Goal: Navigation & Orientation: Find specific page/section

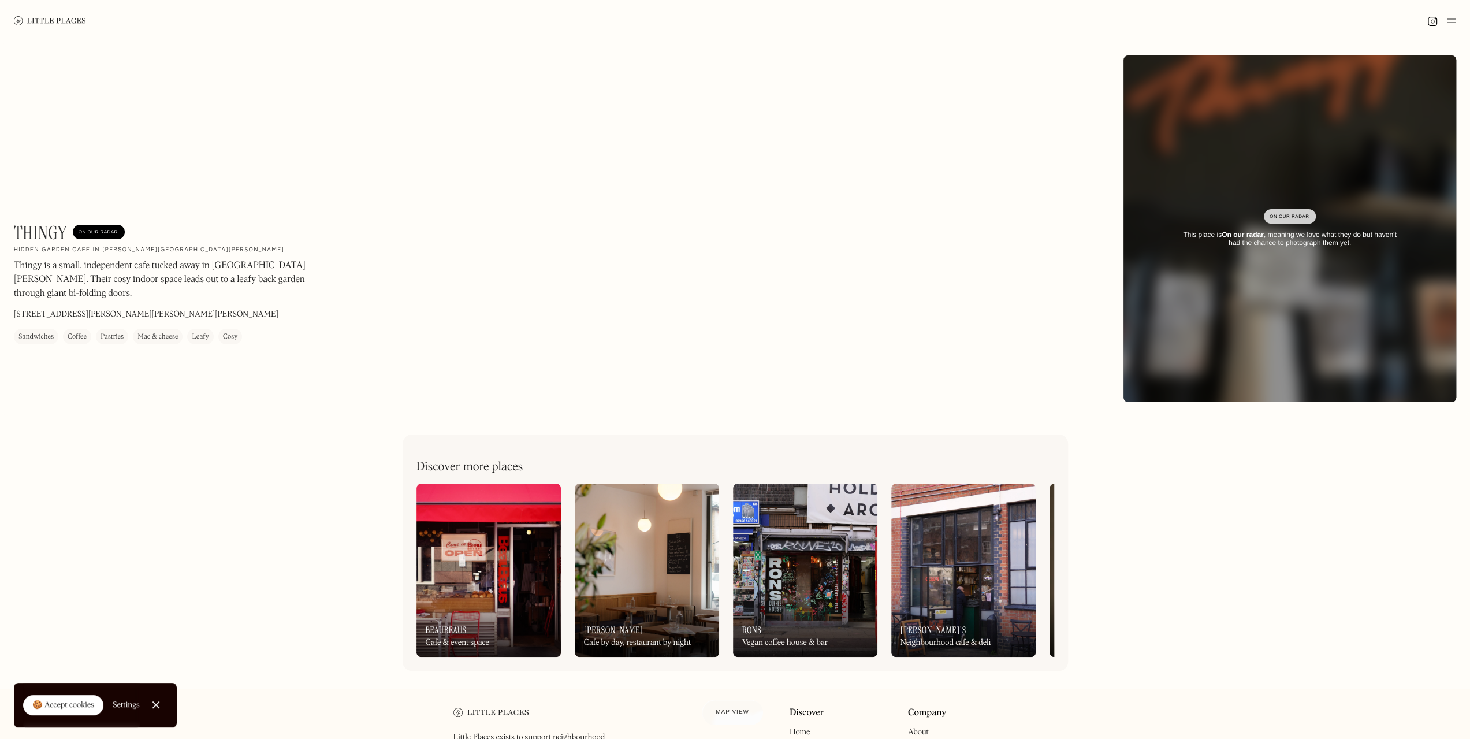
click at [67, 12] on link at bounding box center [50, 21] width 72 height 42
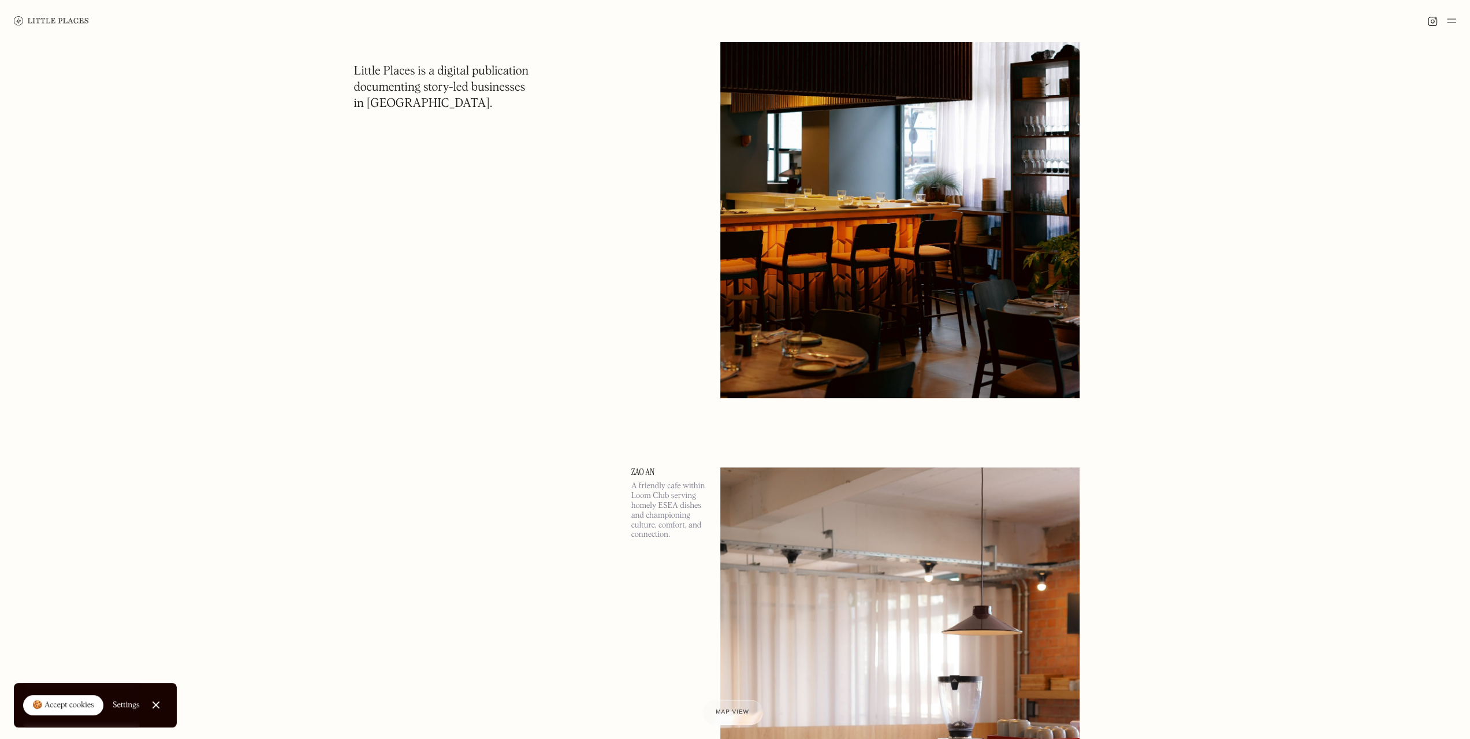
scroll to position [520, 0]
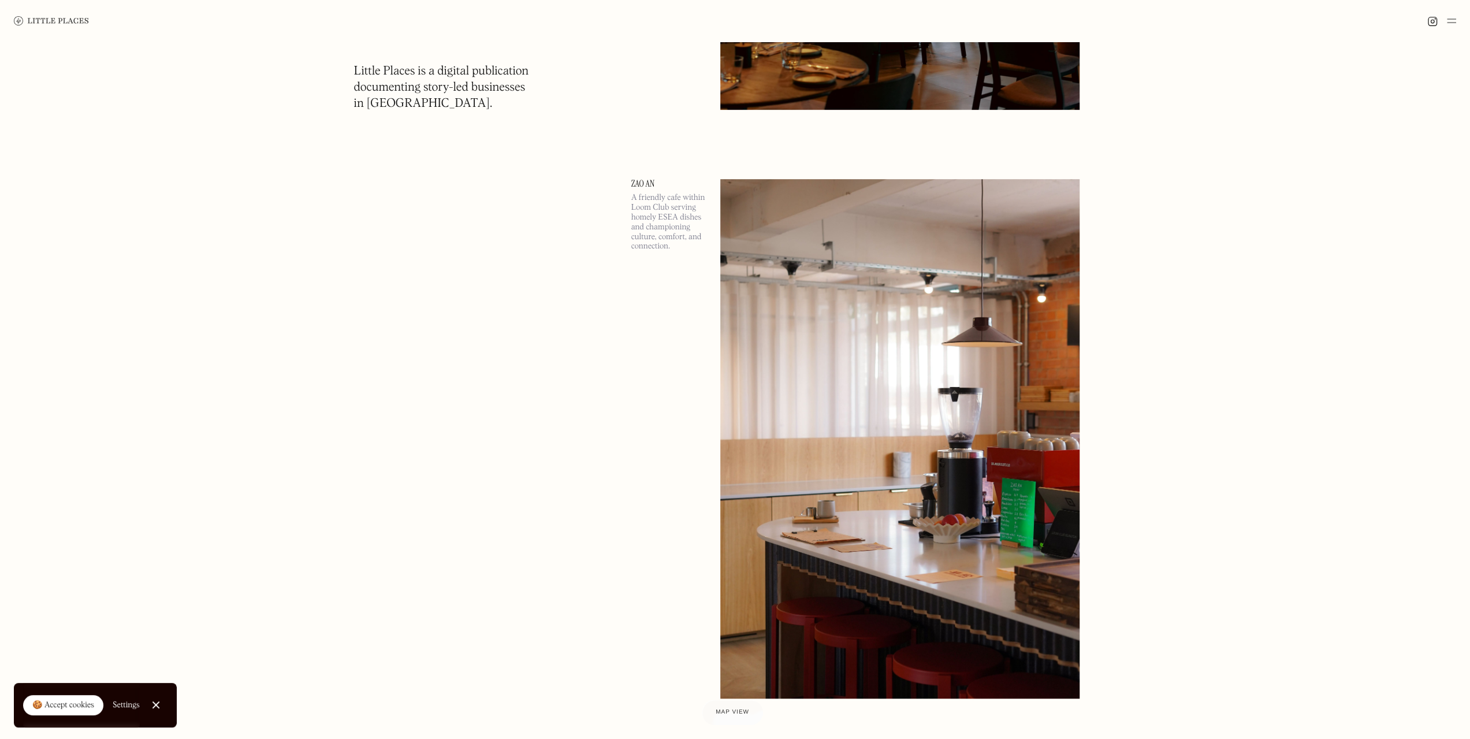
click at [646, 180] on link "Zao An" at bounding box center [668, 183] width 75 height 9
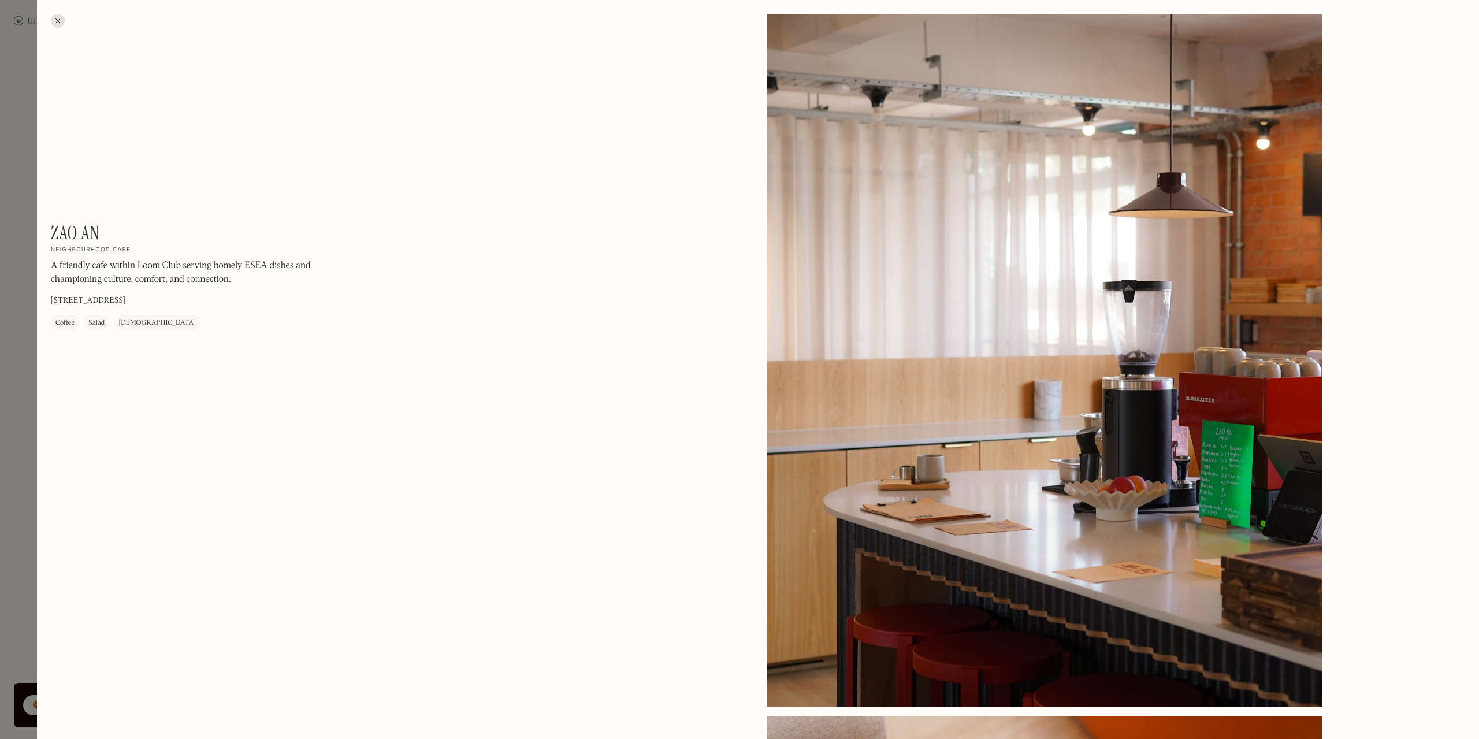
click at [62, 18] on div at bounding box center [58, 21] width 14 height 14
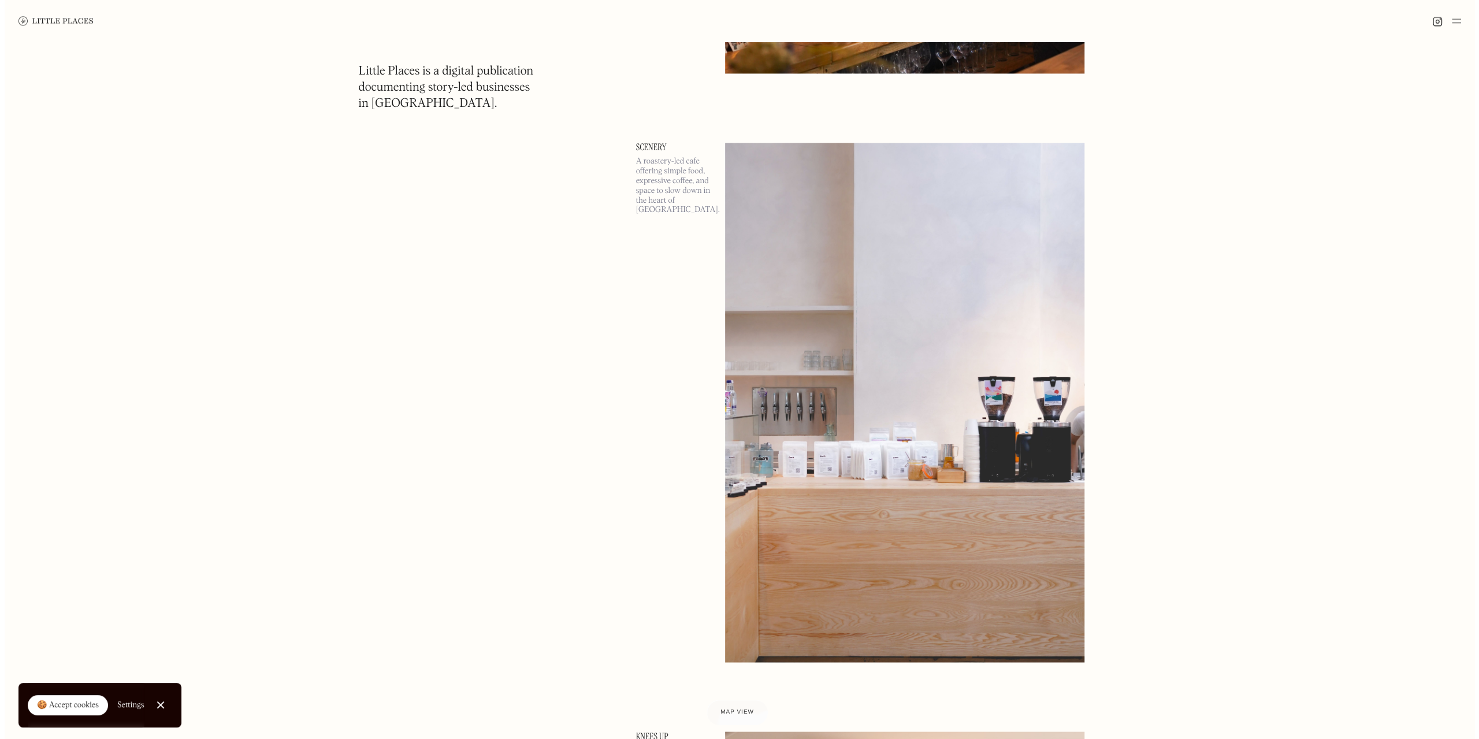
scroll to position [1791, 0]
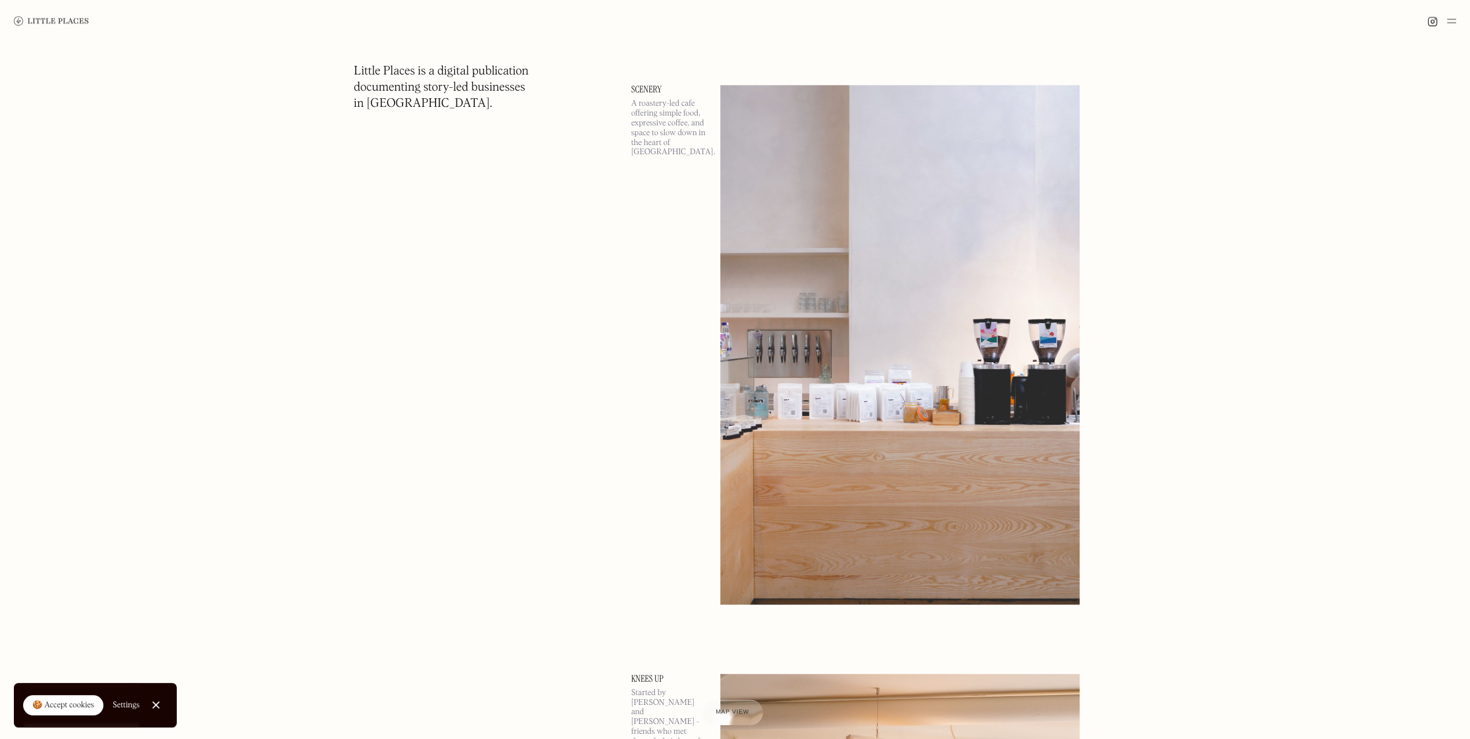
click at [653, 135] on p "A roastery-led cafe offering simple food, expressive coffee, and space to slow …" at bounding box center [668, 128] width 75 height 58
click at [655, 88] on link "Scenery" at bounding box center [668, 89] width 75 height 9
